Goal: Information Seeking & Learning: Learn about a topic

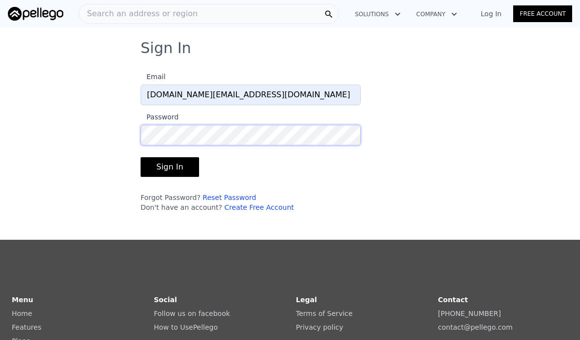
click at [168, 167] on button "Sign In" at bounding box center [170, 167] width 59 height 20
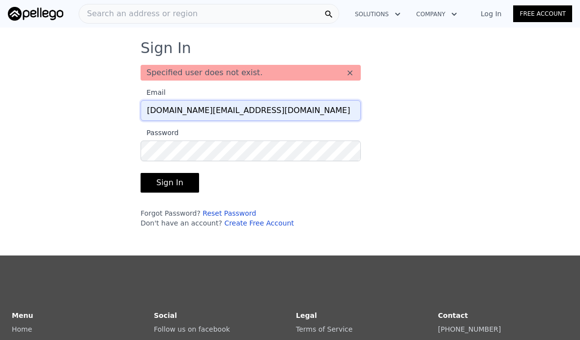
click at [279, 115] on input "[DOMAIN_NAME][EMAIL_ADDRESS][DOMAIN_NAME]" at bounding box center [251, 110] width 220 height 21
click at [324, 118] on input "[DOMAIN_NAME][EMAIL_ADDRESS][DOMAIN_NAME]" at bounding box center [251, 110] width 220 height 21
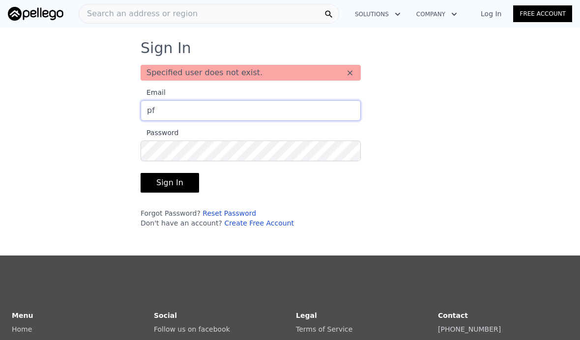
type input "p"
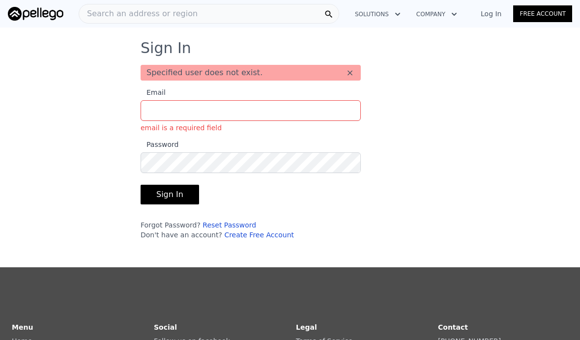
click at [204, 150] on label "Password" at bounding box center [251, 156] width 220 height 34
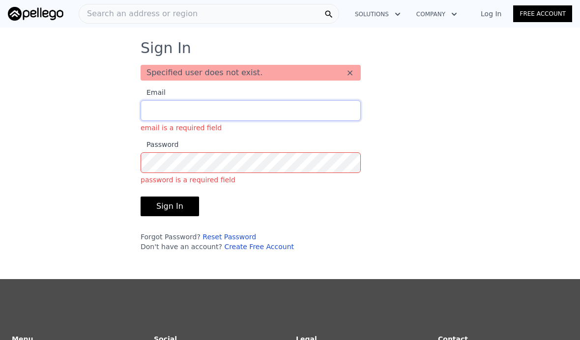
click at [171, 115] on input "Email email is a required field" at bounding box center [251, 110] width 220 height 21
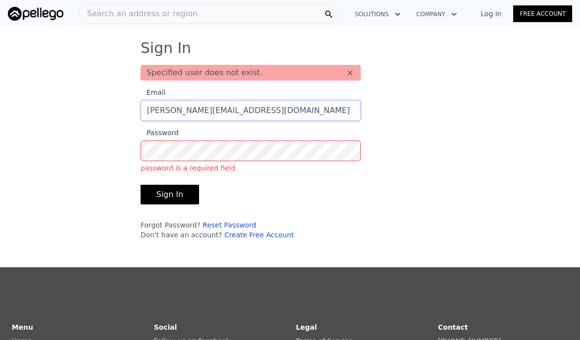
type input "[PERSON_NAME][EMAIL_ADDRESS][DOMAIN_NAME]"
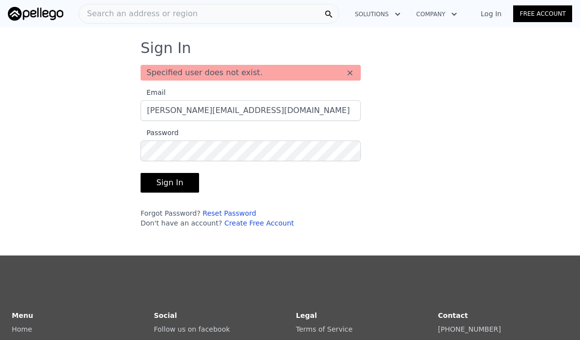
click at [177, 178] on button "Sign In" at bounding box center [170, 183] width 59 height 20
click at [155, 180] on button "Sign In" at bounding box center [170, 183] width 59 height 20
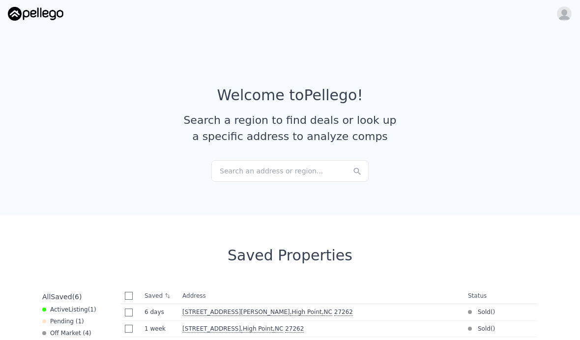
click at [241, 174] on div "Search an address or region..." at bounding box center [289, 171] width 157 height 22
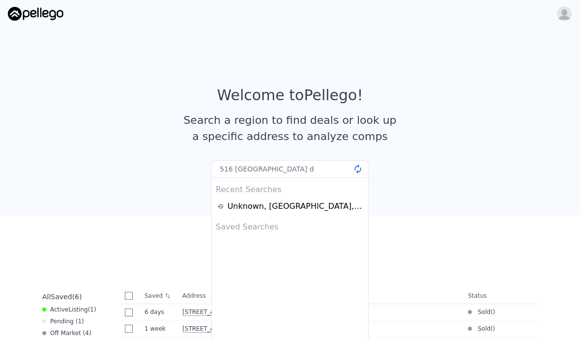
type input "[STREET_ADDRESS]"
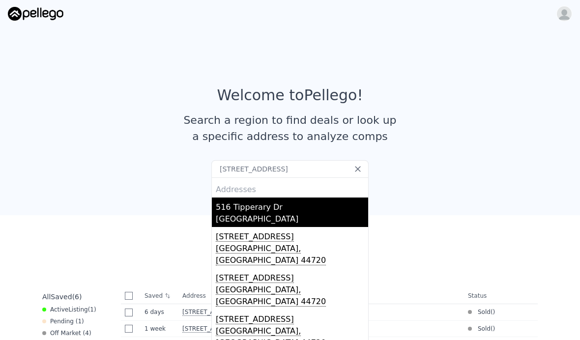
click at [240, 213] on div "[GEOGRAPHIC_DATA]" at bounding box center [292, 220] width 152 height 14
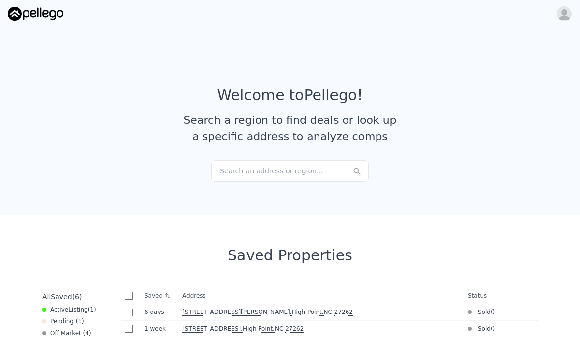
click at [251, 170] on div "Search an address or region..." at bounding box center [289, 171] width 157 height 22
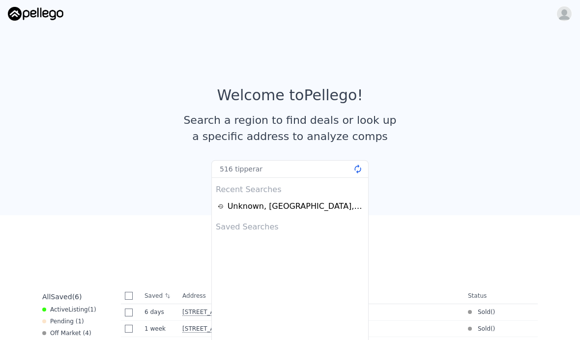
type input "516 [GEOGRAPHIC_DATA]"
click at [469, 129] on article "Welcome to Pellego ! Search a region to find deals or look up a specific addres…" at bounding box center [290, 124] width 565 height 74
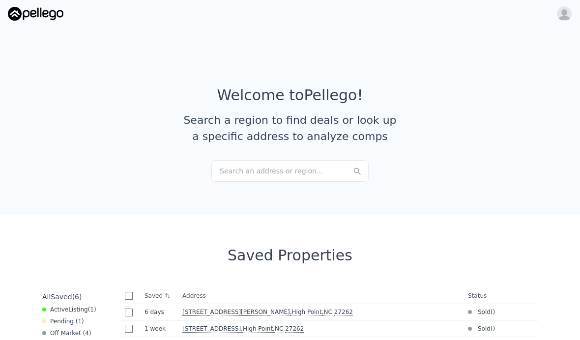
click at [282, 171] on div "Search an address or region..." at bounding box center [289, 171] width 157 height 22
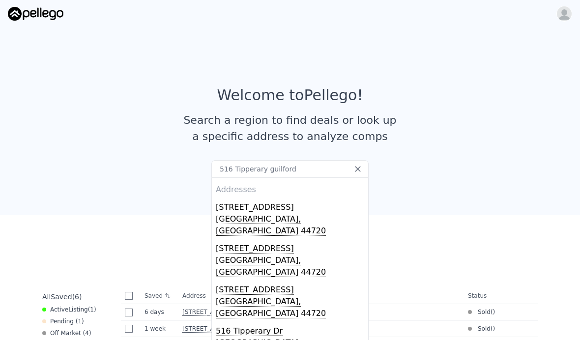
type input "516 Tipperary Guilfird"
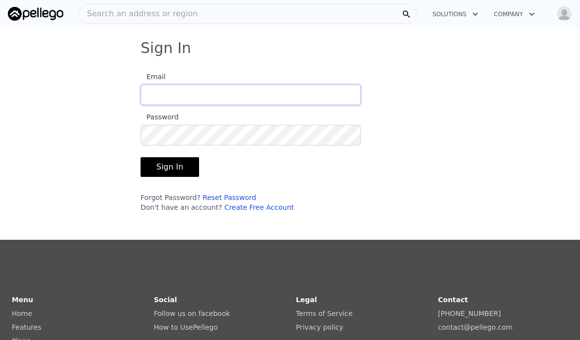
type input "pamela@nextkeypropertiesllc.com"
click at [156, 165] on button "Sign In" at bounding box center [170, 167] width 59 height 20
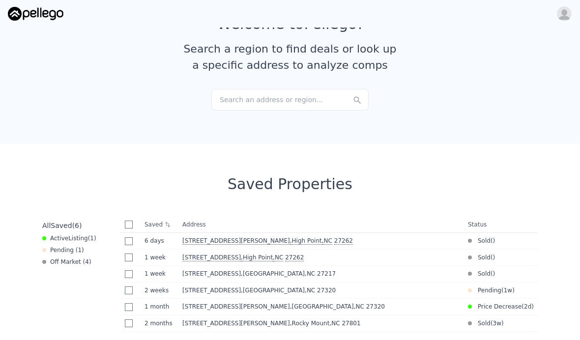
scroll to position [74, 0]
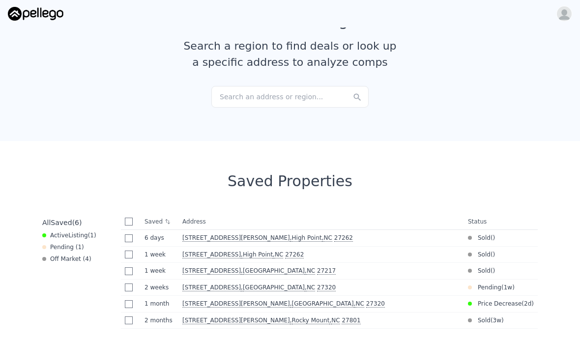
click at [233, 97] on div "Search an address or region..." at bounding box center [289, 97] width 157 height 22
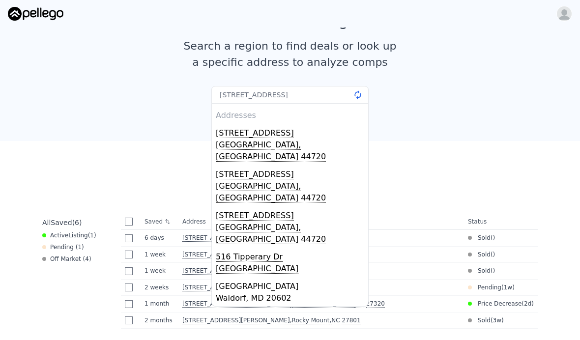
type input "516 Tipperary ave Guilfird county"
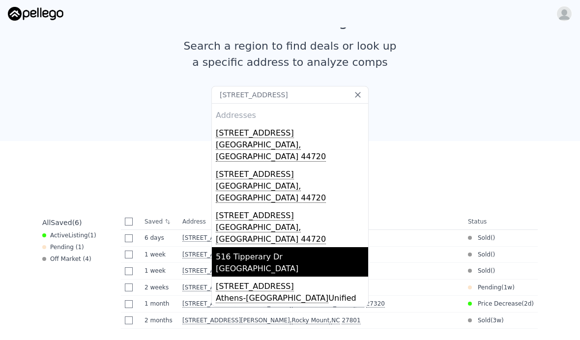
click at [247, 247] on div "516 Tipperary Dr" at bounding box center [292, 255] width 152 height 16
